Goal: Task Accomplishment & Management: Use online tool/utility

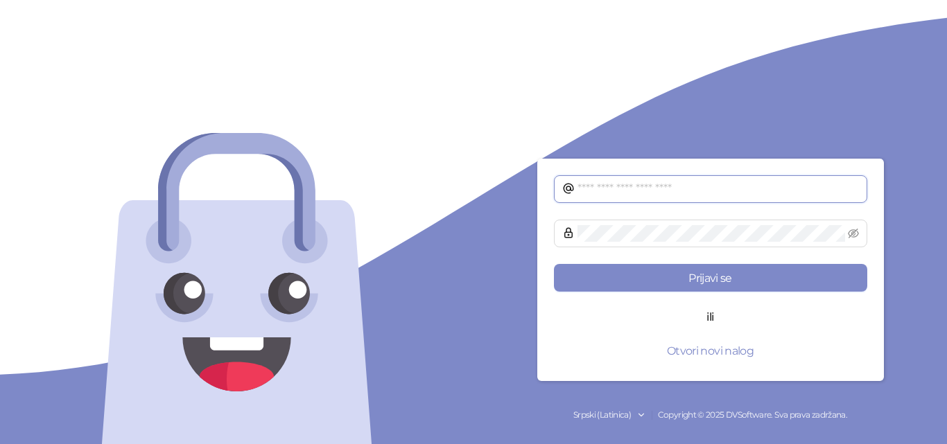
click at [686, 187] on input "text" at bounding box center [718, 189] width 281 height 17
type input "**********"
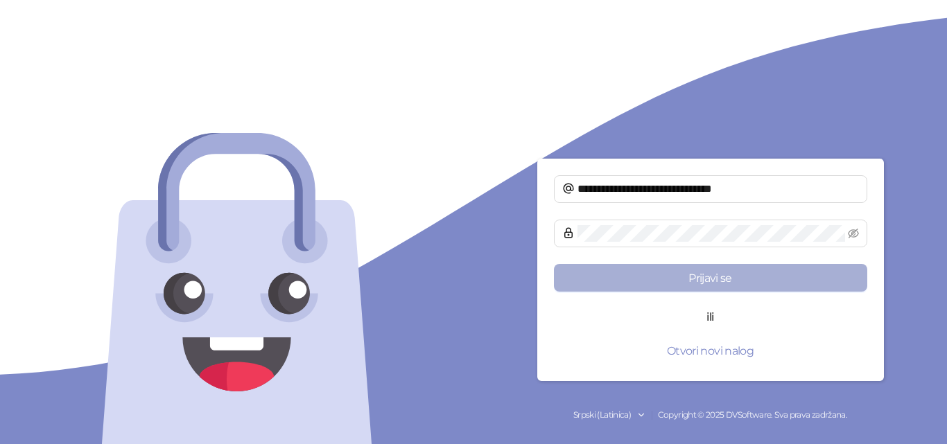
click at [695, 272] on button "Prijavi se" at bounding box center [710, 278] width 313 height 28
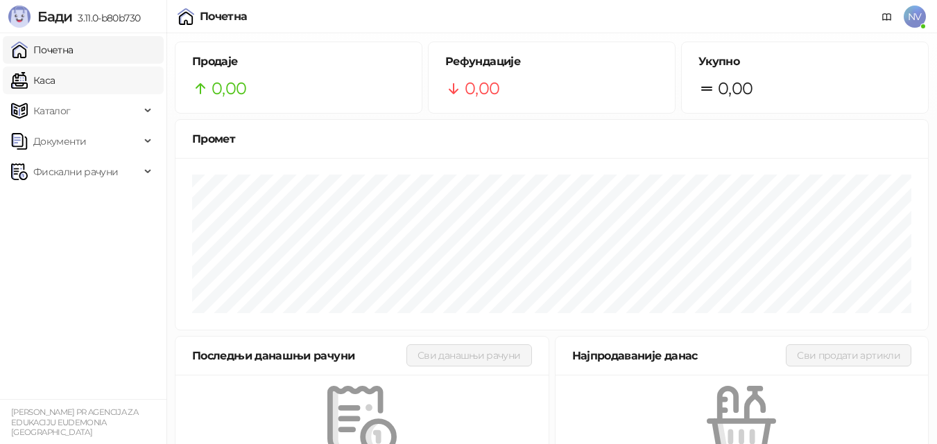
click at [55, 74] on link "Каса" at bounding box center [33, 81] width 44 height 28
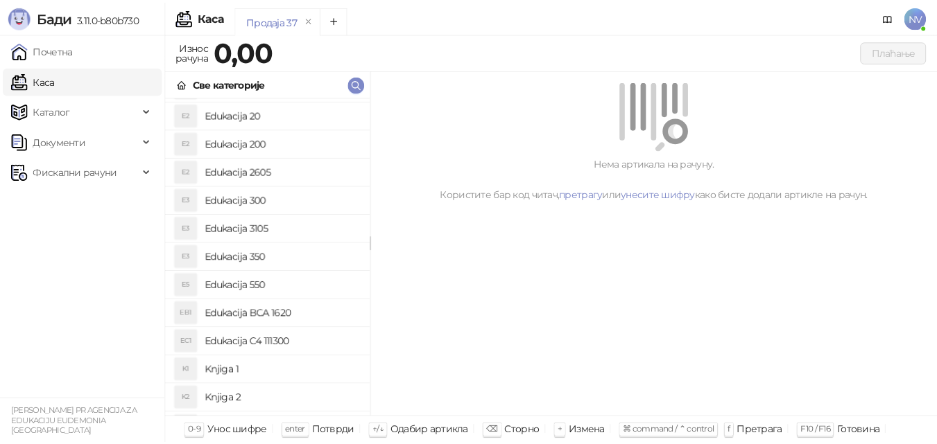
scroll to position [163, 0]
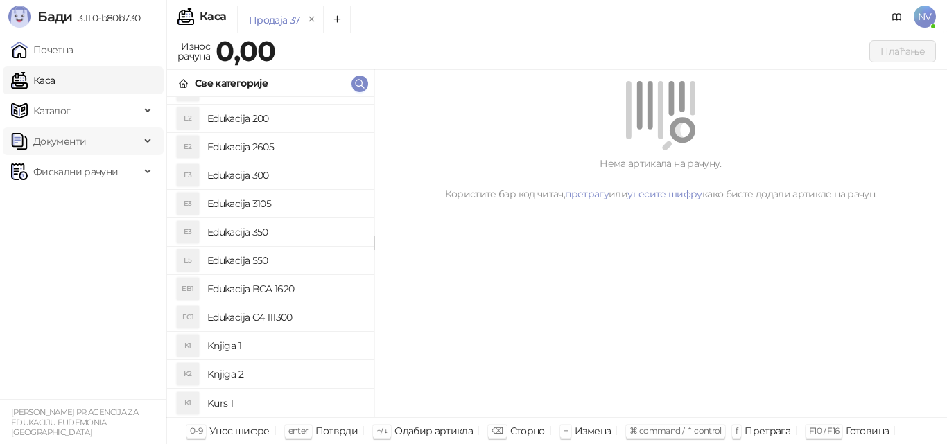
click at [148, 141] on icon at bounding box center [149, 141] width 7 height 0
click at [141, 232] on div "Фискални рачуни" at bounding box center [83, 236] width 161 height 28
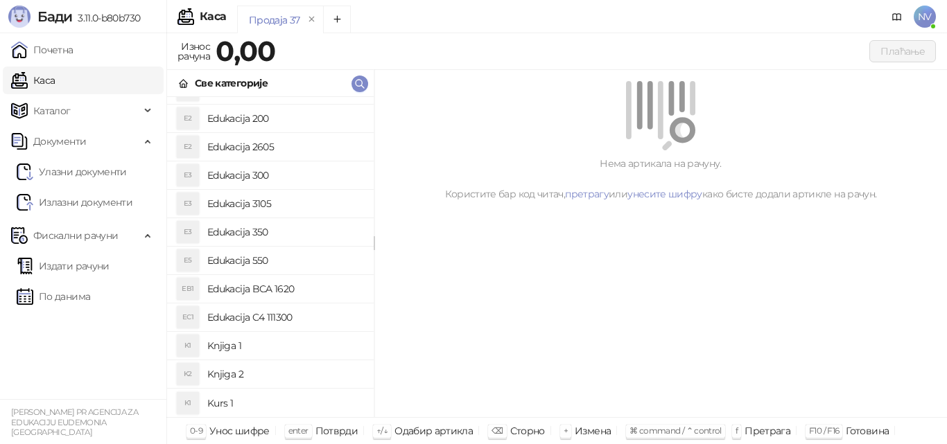
click at [55, 78] on link "Каса" at bounding box center [33, 81] width 44 height 28
click at [50, 107] on span "Каталог" at bounding box center [51, 111] width 37 height 28
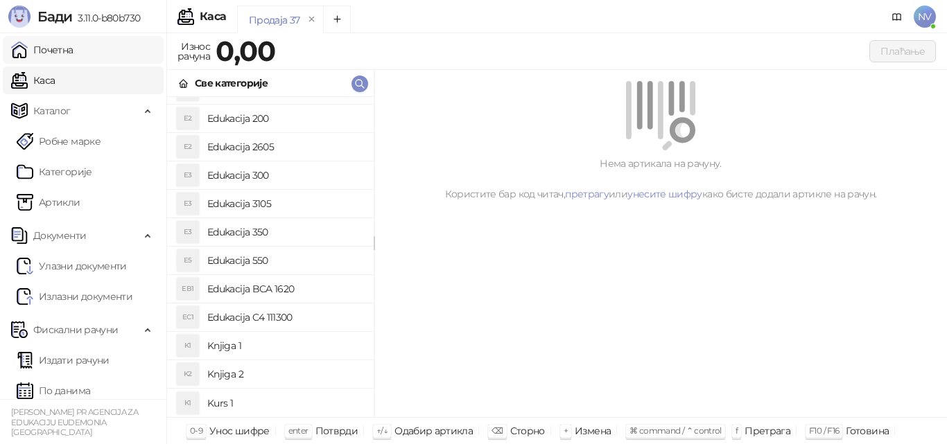
click at [44, 46] on link "Почетна" at bounding box center [42, 50] width 62 height 28
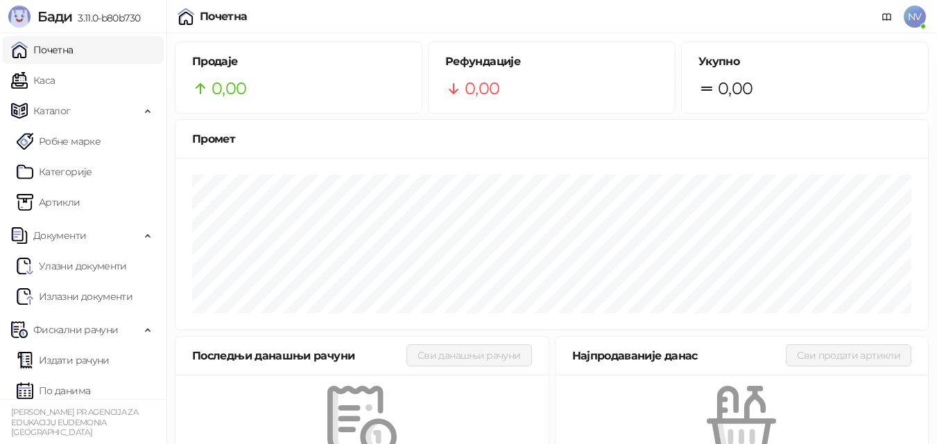
click at [477, 55] on h5 "Рефундације" at bounding box center [551, 61] width 213 height 17
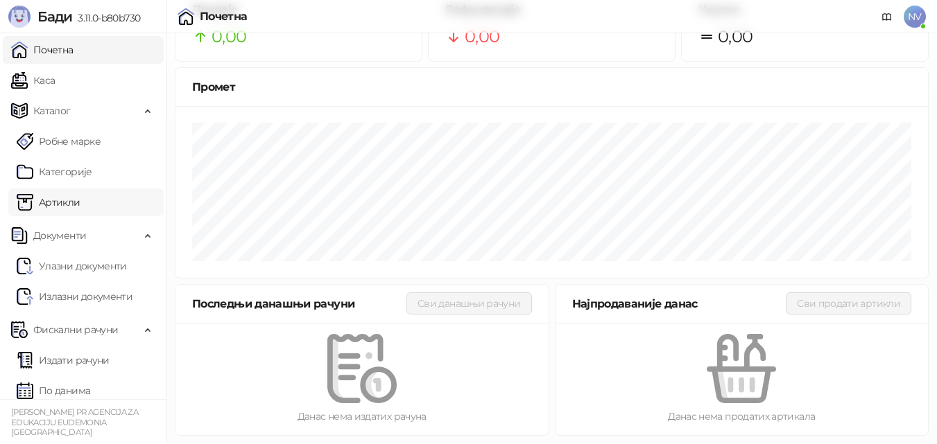
scroll to position [8, 0]
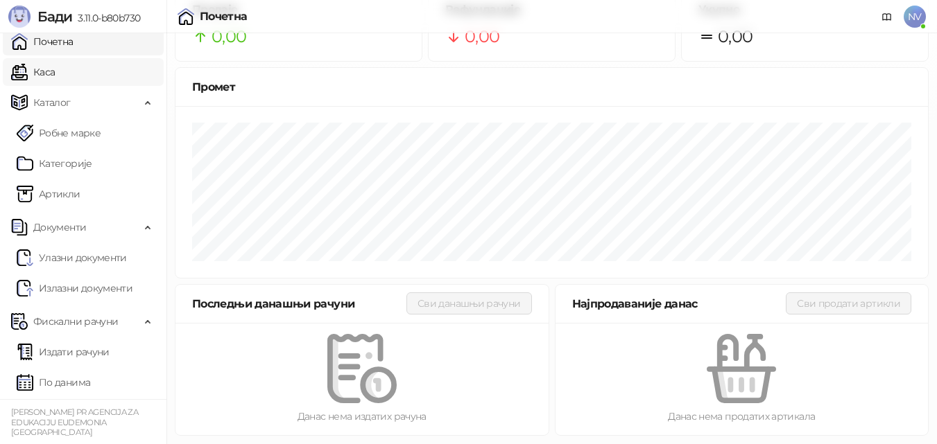
click at [55, 76] on link "Каса" at bounding box center [33, 72] width 44 height 28
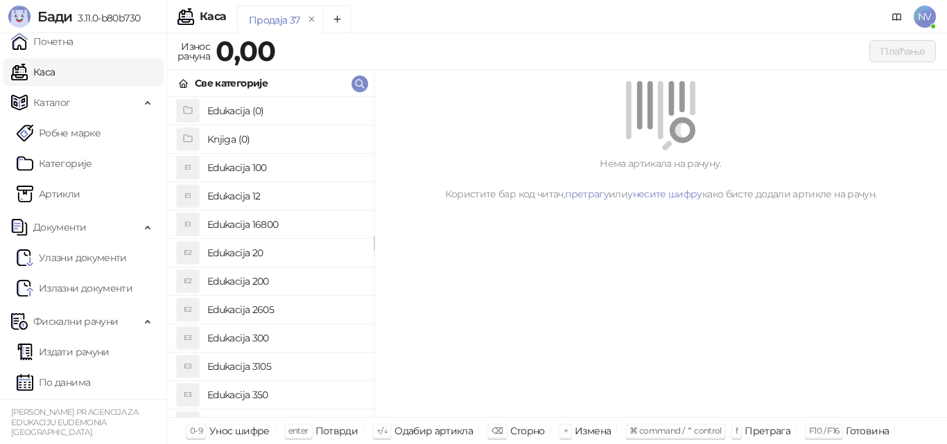
scroll to position [69, 0]
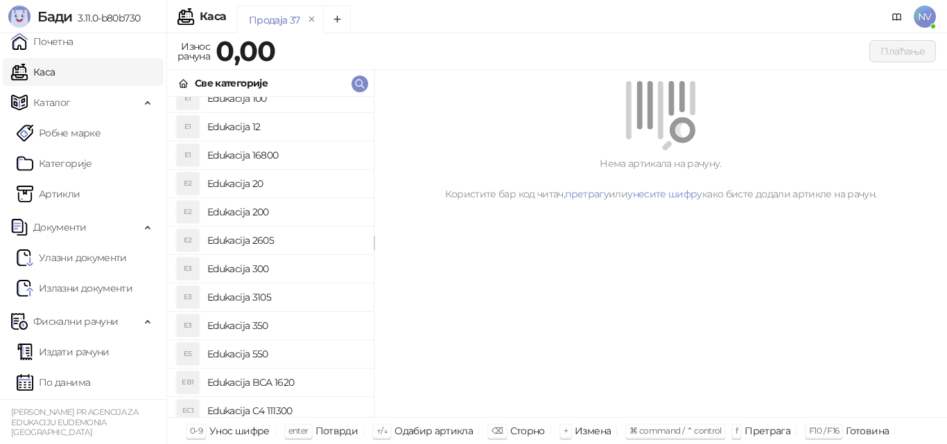
click at [224, 324] on h4 "Edukacija 350" at bounding box center [284, 326] width 155 height 22
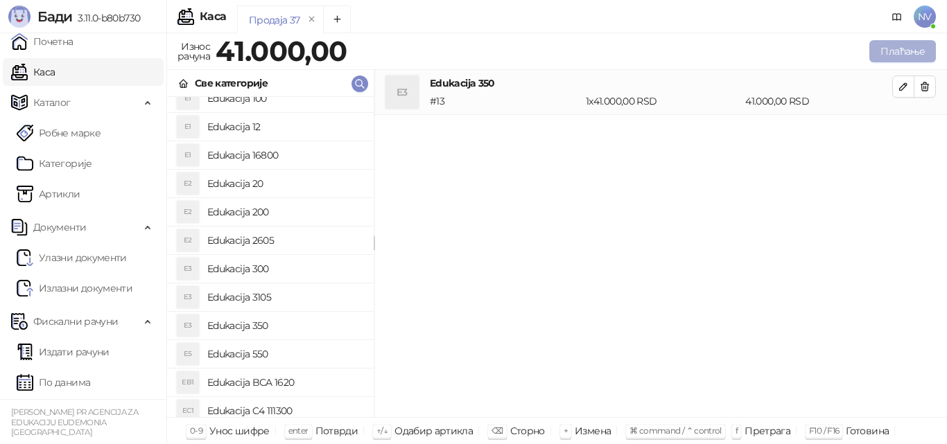
click at [904, 44] on button "Плаћање" at bounding box center [902, 51] width 67 height 22
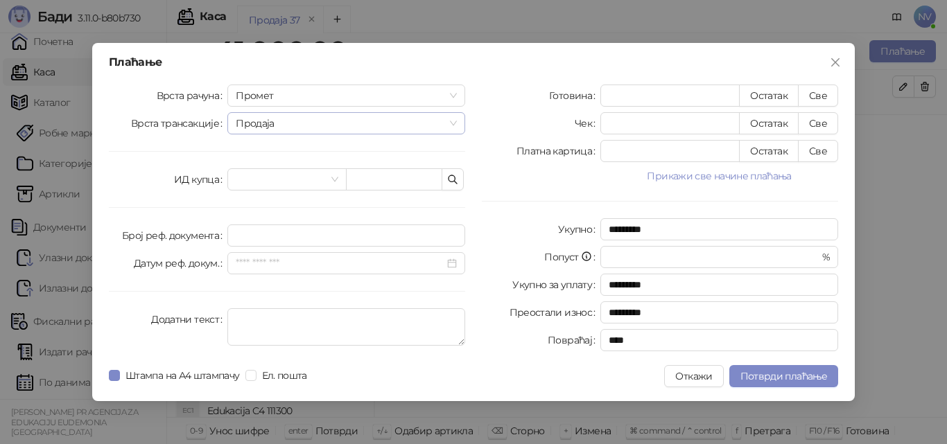
click at [453, 116] on span "Продаја" at bounding box center [346, 123] width 221 height 21
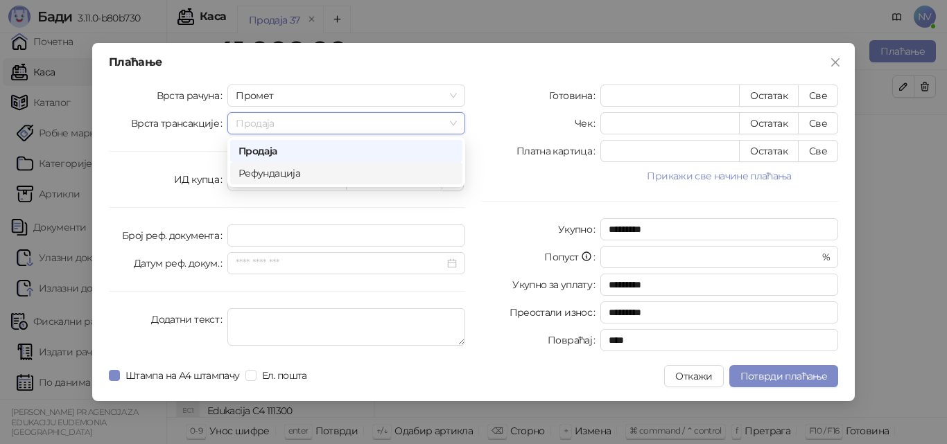
click at [294, 178] on div "Рефундација" at bounding box center [346, 173] width 216 height 15
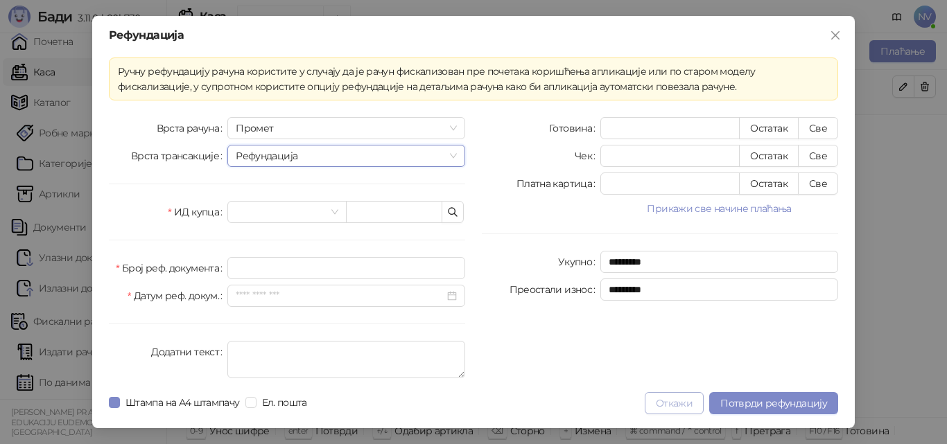
click at [679, 397] on button "Откажи" at bounding box center [674, 403] width 59 height 22
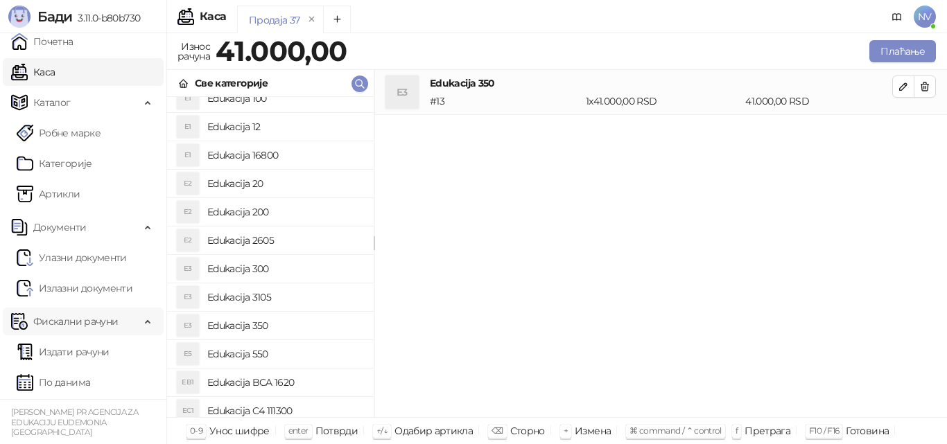
click at [134, 322] on div "Фискални рачуни" at bounding box center [83, 322] width 161 height 28
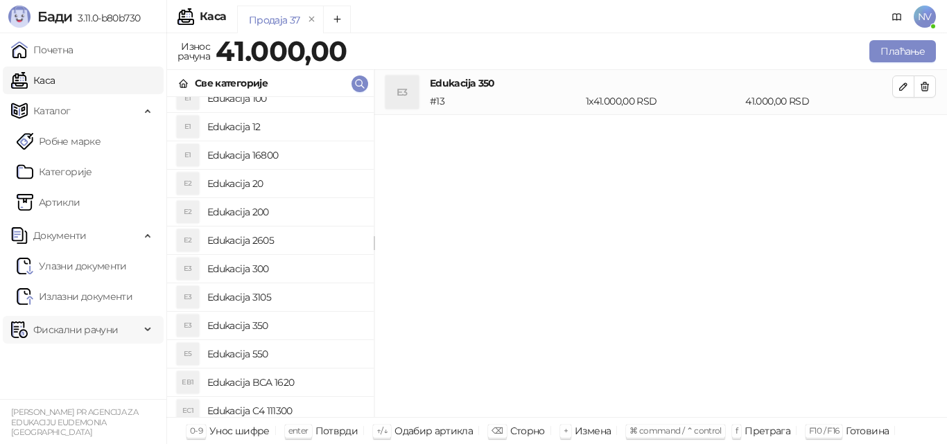
click at [82, 327] on span "Фискални рачуни" at bounding box center [75, 330] width 85 height 28
click at [925, 85] on icon "button" at bounding box center [925, 87] width 8 height 8
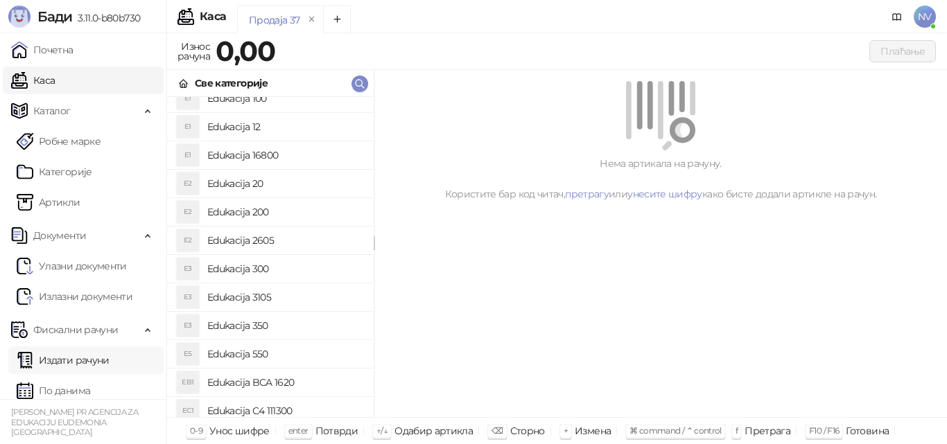
click at [73, 358] on link "Издати рачуни" at bounding box center [63, 361] width 93 height 28
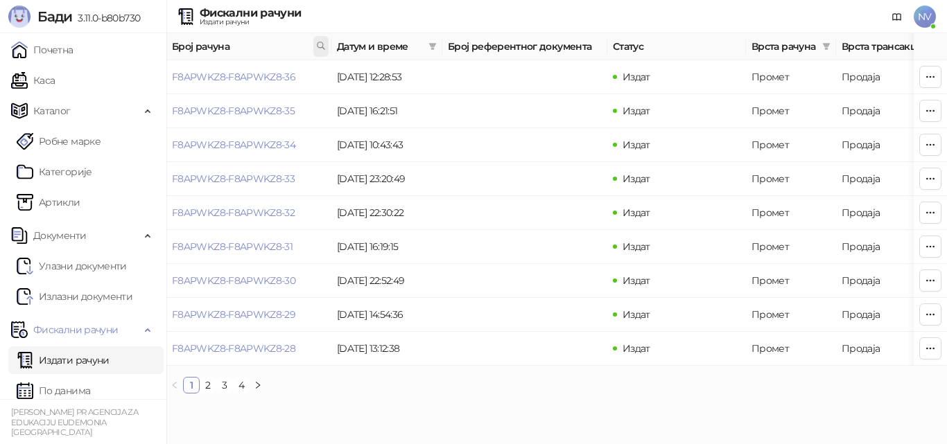
click at [318, 42] on icon at bounding box center [321, 46] width 10 height 10
type input "**********"
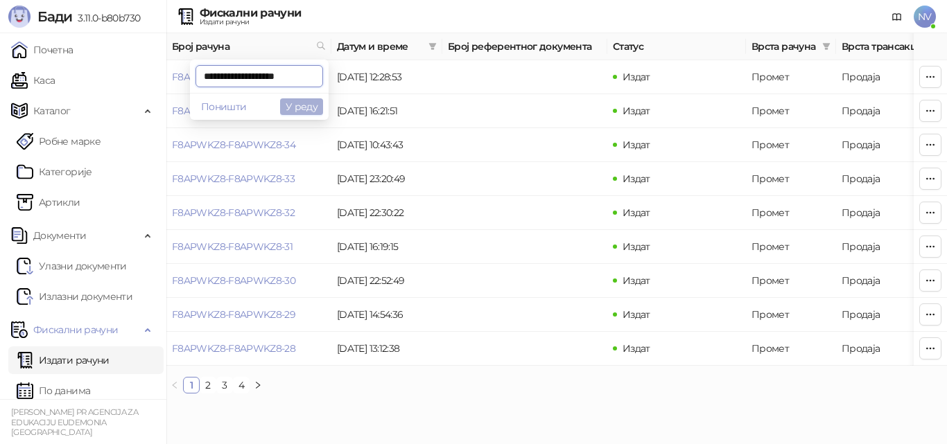
click at [309, 103] on button "У реду" at bounding box center [301, 106] width 43 height 17
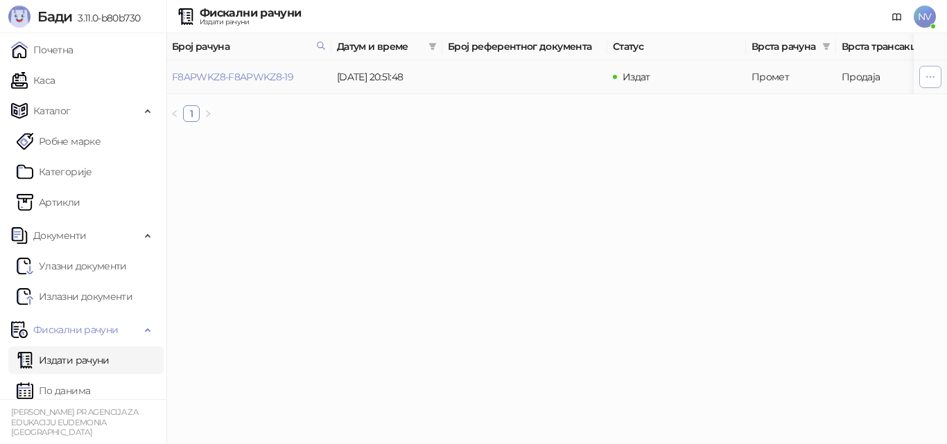
click at [937, 80] on button "button" at bounding box center [930, 77] width 22 height 22
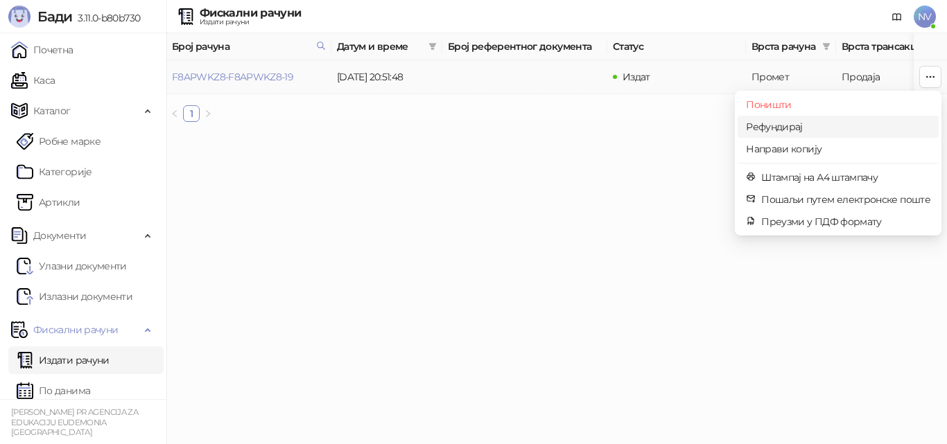
click at [795, 129] on span "Рефундирај" at bounding box center [838, 126] width 184 height 15
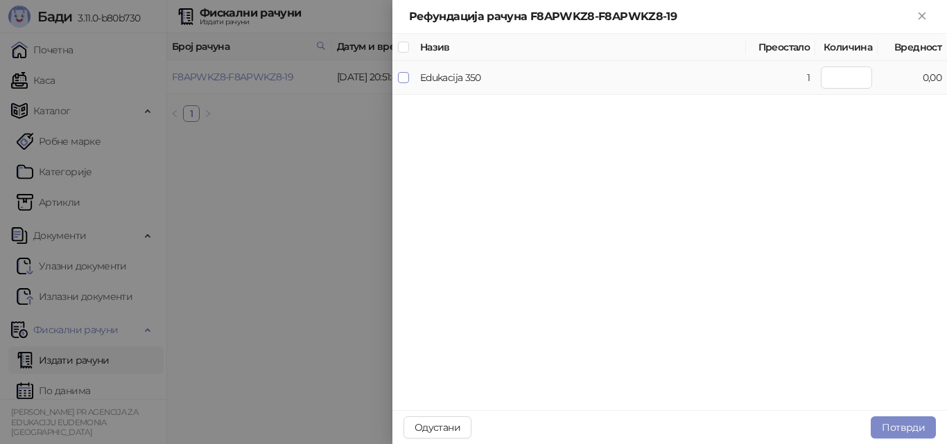
click at [404, 71] on label at bounding box center [403, 77] width 11 height 15
type input "*"
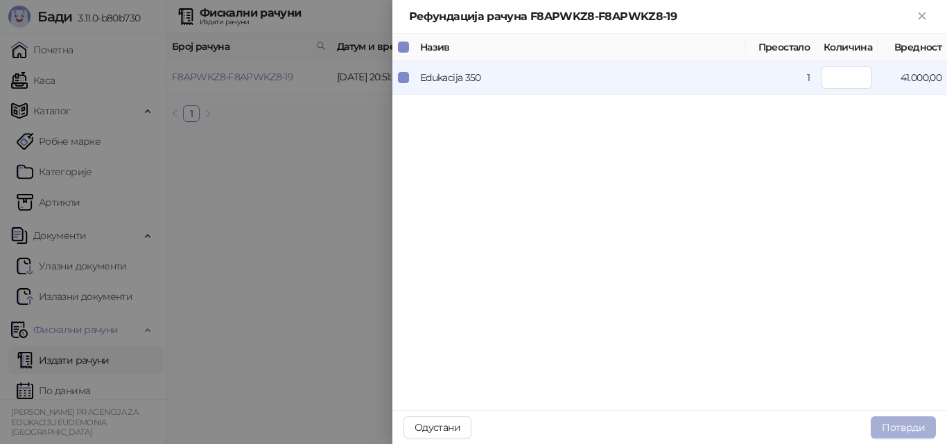
click at [913, 426] on button "Потврди" at bounding box center [903, 428] width 65 height 22
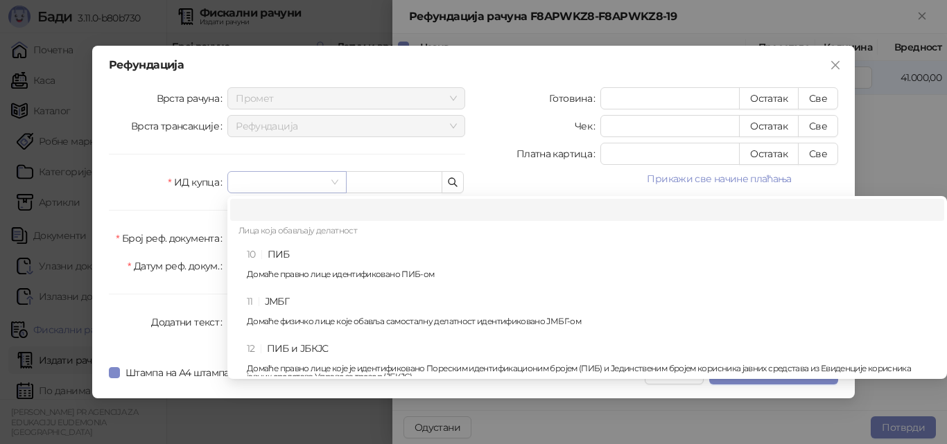
click at [332, 183] on span at bounding box center [287, 182] width 102 height 21
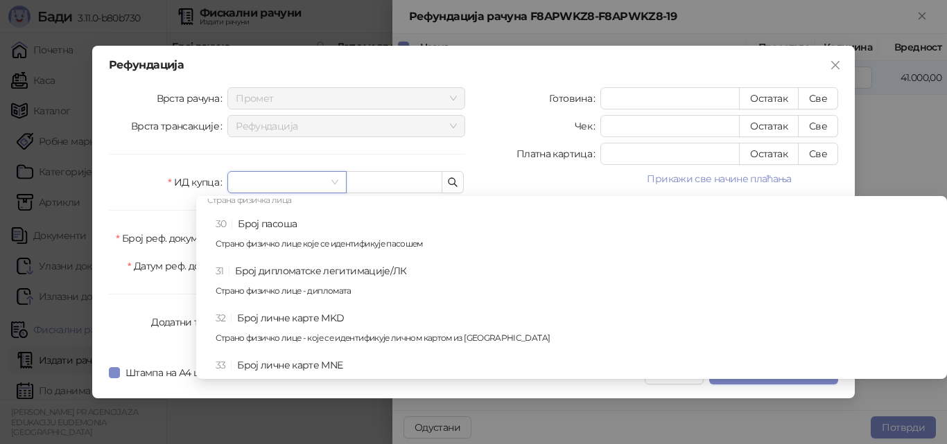
scroll to position [763, 0]
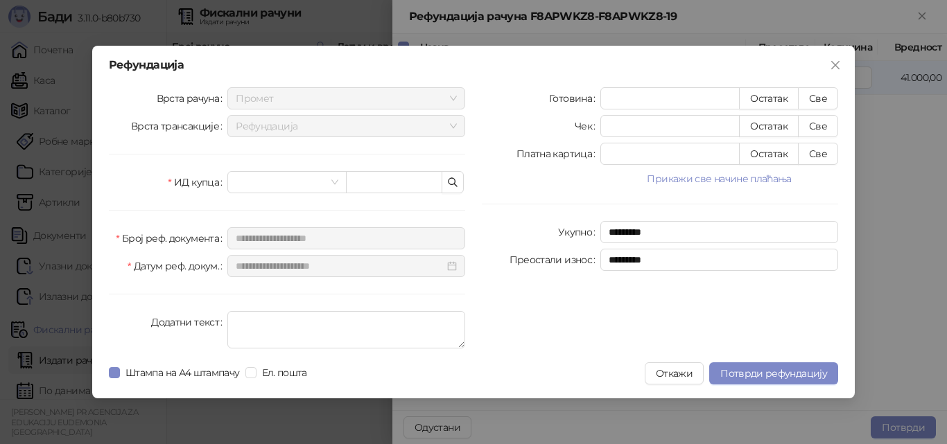
click at [287, 64] on div "Рефундација" at bounding box center [473, 65] width 729 height 11
click at [679, 370] on button "Откажи" at bounding box center [674, 374] width 59 height 22
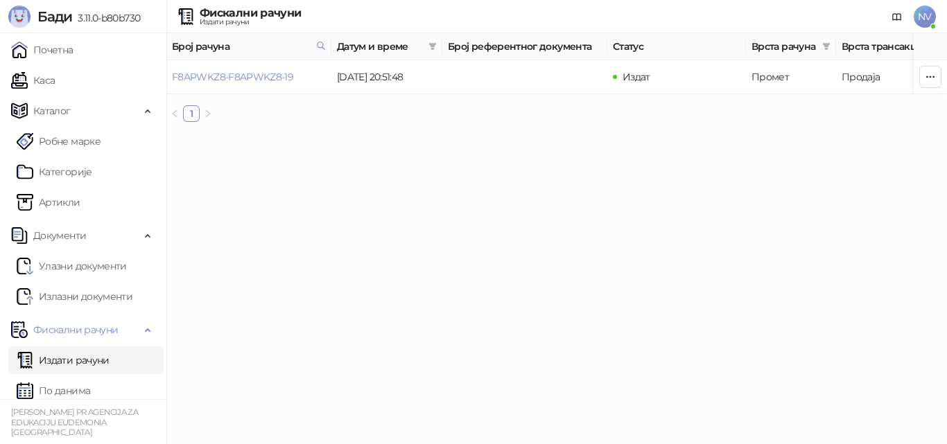
click at [923, 10] on span "NV" at bounding box center [925, 17] width 22 height 22
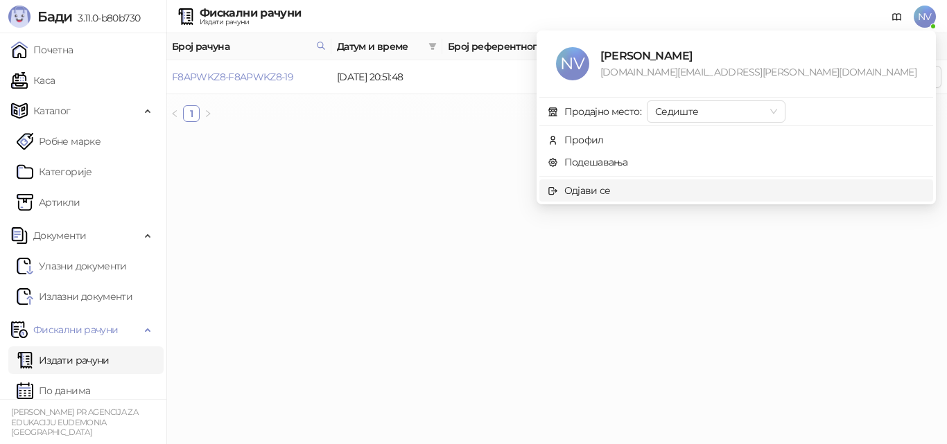
click at [611, 186] on div "Одјави се" at bounding box center [587, 190] width 46 height 15
